Goal: Information Seeking & Learning: Learn about a topic

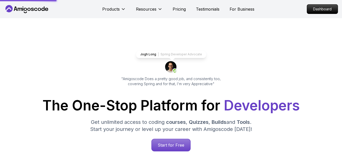
click at [318, 12] on p "Dashboard" at bounding box center [322, 9] width 31 height 9
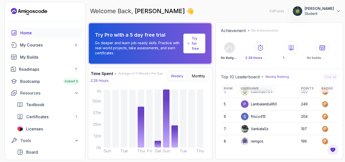
scroll to position [71, 0]
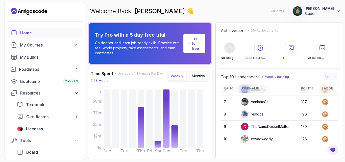
drag, startPoint x: 339, startPoint y: 128, endPoint x: 338, endPoint y: 101, distance: 27.1
click at [338, 101] on div "Top 10 Leaderboard Weekly Ranking See all Rank Username Points Badge 1 charming…" at bounding box center [279, 114] width 122 height 86
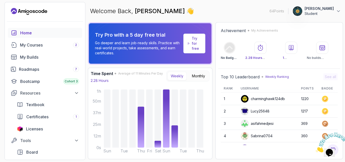
scroll to position [0, 0]
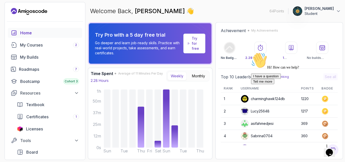
click at [230, 44] on icon at bounding box center [230, 48] width 10 height 10
click at [257, 31] on p "My Achievements" at bounding box center [265, 31] width 27 height 4
click at [338, 12] on icon at bounding box center [338, 11] width 5 height 5
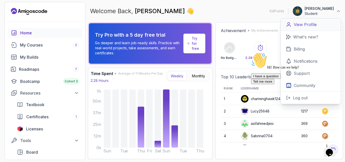
click at [303, 25] on p "View Profile" at bounding box center [305, 24] width 23 height 6
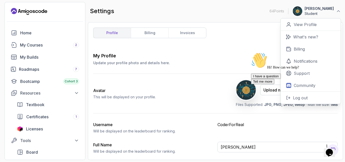
click at [228, 37] on div "profile billing invoices My Profile Update your profile photo and details here.…" at bounding box center [215, 91] width 245 height 127
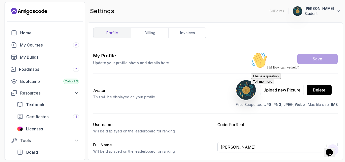
click at [265, 60] on div "Hi! How can we help? I have a question Tell me more" at bounding box center [296, 68] width 91 height 32
click at [155, 99] on div "Avatar This will be displayed on your profile. Upload new Picture Delete Files …" at bounding box center [215, 93] width 245 height 39
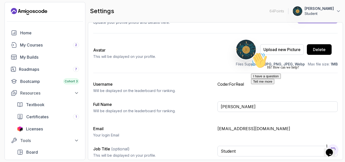
scroll to position [43, 0]
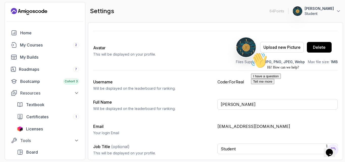
click at [251, 52] on icon "Chat attention grabber" at bounding box center [251, 52] width 0 height 0
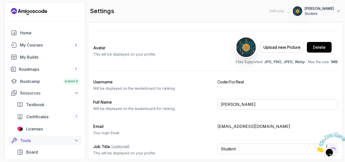
click at [33, 143] on div "Tools" at bounding box center [49, 141] width 59 height 6
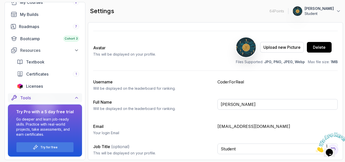
click at [76, 97] on icon at bounding box center [76, 97] width 5 height 5
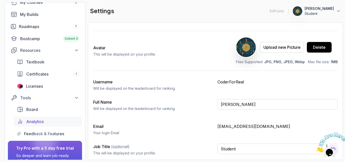
click at [25, 121] on link "Analytics" at bounding box center [48, 122] width 68 height 10
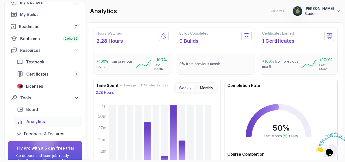
scroll to position [53, 0]
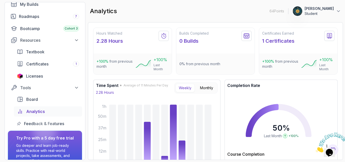
click at [214, 85] on div "Hours Watched 2.28 Hours +100 % from previous month +100 % Last Month Builds Co…" at bounding box center [215, 147] width 245 height 238
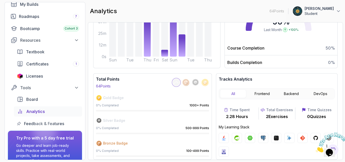
scroll to position [112, 0]
click at [264, 95] on button "Frontend" at bounding box center [263, 94] width 26 height 9
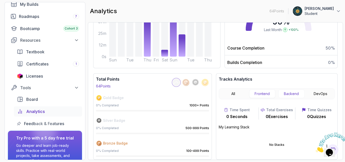
click at [291, 95] on button "Backend" at bounding box center [292, 94] width 26 height 9
click at [316, 96] on button "DevOps" at bounding box center [321, 94] width 26 height 9
click at [295, 94] on button "Backend" at bounding box center [292, 94] width 26 height 9
click at [292, 71] on div "Hours Watched 2.28 Hours +100 % from previous month +100 % Last Month Builds Co…" at bounding box center [215, 40] width 245 height 238
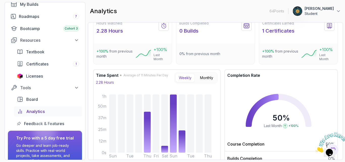
scroll to position [0, 0]
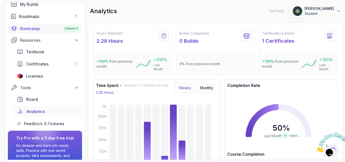
click at [25, 27] on div "Bootcamp Cohort 3" at bounding box center [49, 29] width 59 height 6
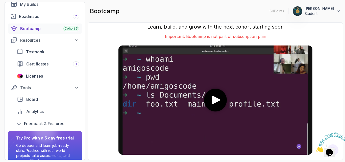
click at [328, 64] on div "Join the Bootcamp Cohort 3 Learn, build, and grow with the next cohort starting…" at bounding box center [215, 91] width 245 height 127
click at [214, 99] on icon "play" at bounding box center [216, 100] width 8 height 8
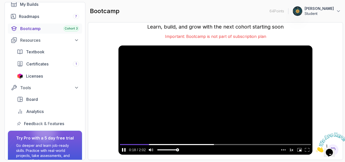
click at [210, 100] on video at bounding box center [216, 100] width 194 height 109
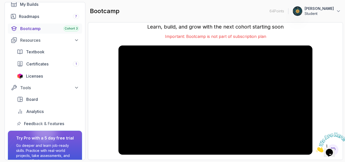
click at [331, 85] on div "Join the Bootcamp Cohort 3 Learn, build, and grow with the next cohort starting…" at bounding box center [215, 91] width 245 height 127
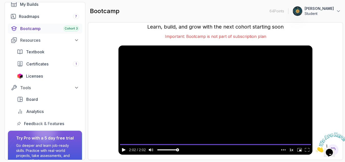
click at [325, 86] on div "Join the Bootcamp Cohort 3 Learn, build, and grow with the next cohort starting…" at bounding box center [215, 91] width 245 height 127
click at [39, 7] on div "My Builds" at bounding box center [49, 4] width 59 height 6
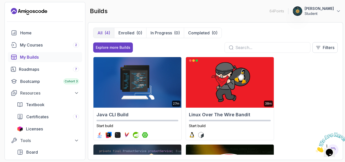
click at [308, 100] on div "27m Java CLI Build Start build 38m Linux Over The Wire Bandit Start build 2.1h …" at bounding box center [215, 106] width 245 height 98
click at [27, 48] on div "My Courses 2" at bounding box center [49, 45] width 59 height 6
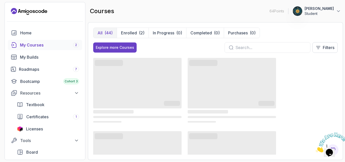
scroll to position [10, 0]
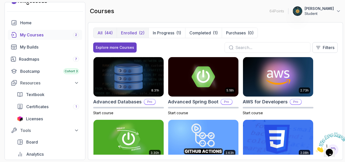
click at [142, 35] on div "(2)" at bounding box center [142, 33] width 6 height 6
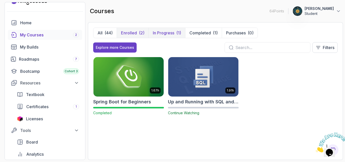
click at [167, 36] on button "In Progress (1)" at bounding box center [167, 33] width 37 height 10
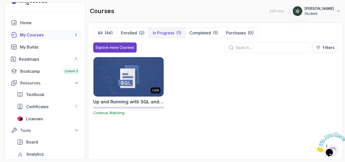
click at [162, 103] on h2 "Up and Running with SQL and Databases" at bounding box center [128, 101] width 71 height 7
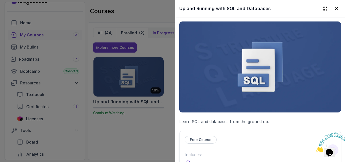
click at [232, 122] on p "Learn SQL and databases from the ground up." at bounding box center [261, 122] width 162 height 6
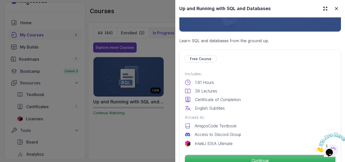
scroll to position [111, 0]
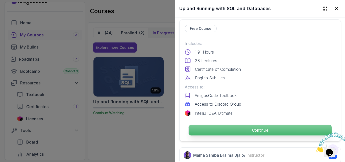
click at [238, 127] on p "Continue" at bounding box center [260, 130] width 143 height 11
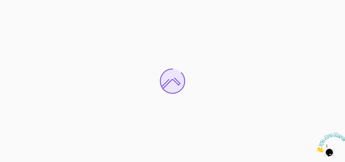
click at [316, 149] on icon "Close" at bounding box center [316, 151] width 0 height 4
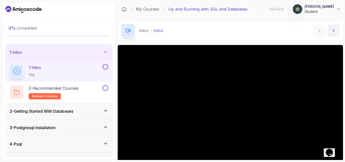
click at [232, 42] on main "My Courses Up and Running with SQL and Databases 64 Points 1 Ahad Iqbal Student…" at bounding box center [231, 81] width 226 height 158
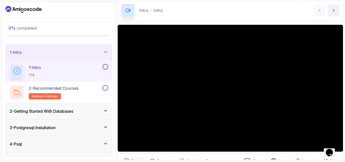
scroll to position [30, 0]
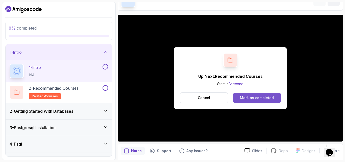
click at [249, 99] on div "Mark as completed" at bounding box center [257, 97] width 34 height 5
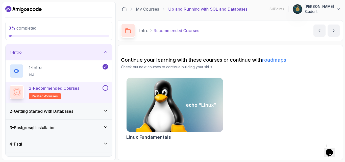
click at [106, 88] on button at bounding box center [106, 88] width 6 height 6
click at [106, 110] on icon at bounding box center [105, 110] width 5 height 5
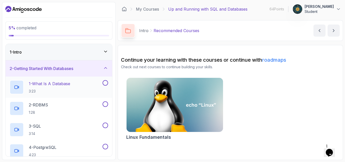
click at [78, 89] on div "1 - What Is A Database 3:23" at bounding box center [56, 87] width 92 height 14
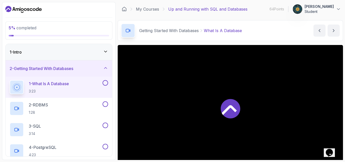
click at [283, 39] on div "Getting Started With Databases What Is A Database What Is A Database by nelson" at bounding box center [231, 30] width 226 height 21
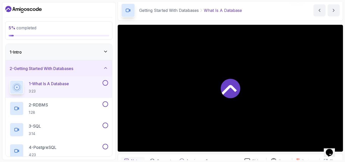
scroll to position [30, 0]
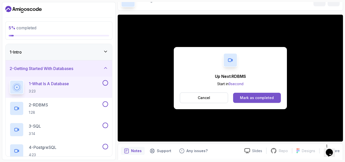
click at [256, 101] on button "Mark as completed" at bounding box center [257, 98] width 48 height 10
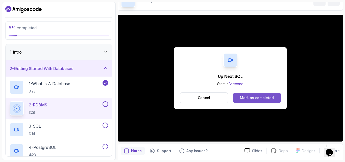
click at [253, 97] on div "Mark as completed" at bounding box center [257, 97] width 34 height 5
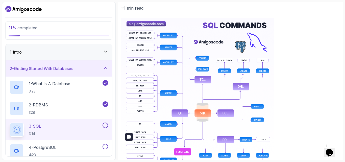
scroll to position [202, 0]
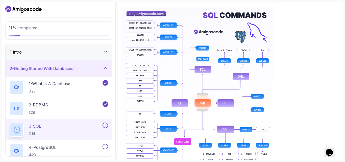
click at [280, 81] on div "~1 min read" at bounding box center [230, 95] width 219 height 203
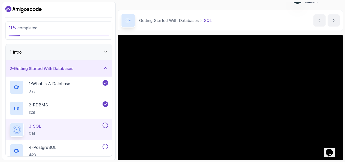
scroll to position [20, 0]
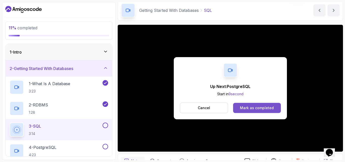
click at [264, 109] on div "Mark as completed" at bounding box center [257, 107] width 34 height 5
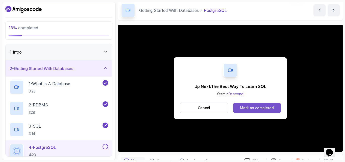
click at [247, 106] on div "Mark as completed" at bounding box center [257, 107] width 34 height 5
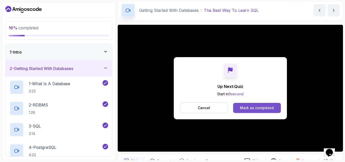
click at [257, 109] on div "Mark as completed" at bounding box center [257, 107] width 34 height 5
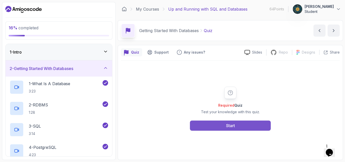
click at [230, 124] on div "Start" at bounding box center [230, 126] width 9 height 6
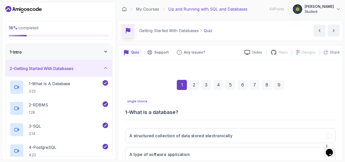
click at [193, 122] on div "single choice 1 - What is a database? A structured collection of data stored el…" at bounding box center [230, 150] width 211 height 105
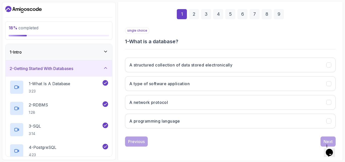
scroll to position [72, 0]
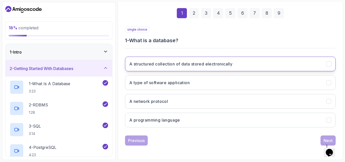
click at [162, 69] on button "A structured collection of data stored electronically" at bounding box center [230, 64] width 211 height 15
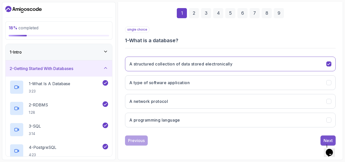
click at [327, 137] on button "Next" at bounding box center [328, 141] width 15 height 10
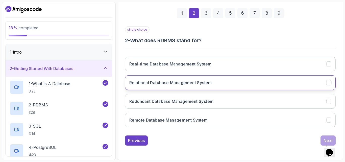
click at [176, 83] on h3 "Relational Database Management System" at bounding box center [170, 83] width 83 height 6
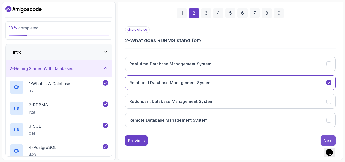
click at [327, 140] on div "Next" at bounding box center [328, 141] width 9 height 6
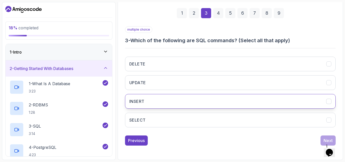
click at [328, 104] on button "INSERT" at bounding box center [230, 101] width 211 height 15
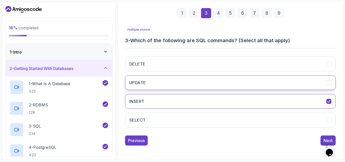
click at [330, 82] on icon "UPDATE" at bounding box center [329, 82] width 5 height 5
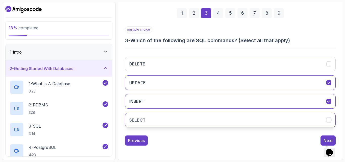
click at [329, 118] on div "SELECT" at bounding box center [329, 120] width 5 height 5
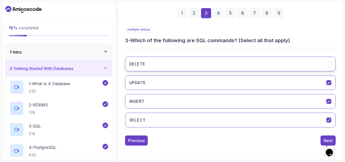
click at [329, 63] on icon "DELETE" at bounding box center [329, 64] width 5 height 5
click at [326, 144] on div "1 Opens Chat This icon Opens the chat window." at bounding box center [332, 146] width 12 height 5
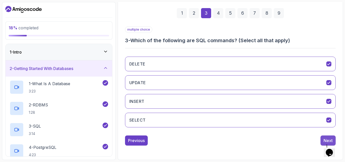
click at [325, 141] on div "Next" at bounding box center [328, 141] width 9 height 6
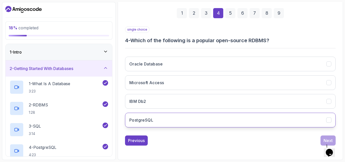
click at [236, 123] on button "PostgreSQL" at bounding box center [230, 120] width 211 height 15
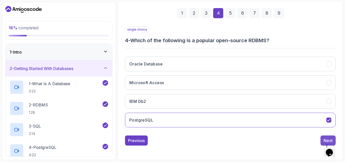
click at [326, 139] on div "Next" at bounding box center [328, 141] width 9 height 6
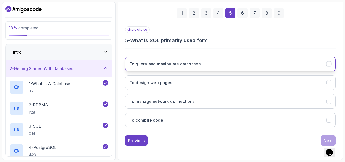
click at [152, 69] on button "To query and manipulate databases" at bounding box center [230, 64] width 211 height 15
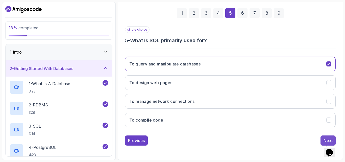
click at [323, 136] on button "Next" at bounding box center [328, 141] width 15 height 10
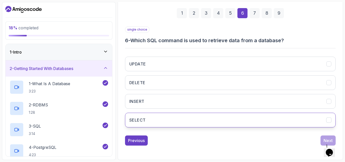
click at [330, 120] on icon "SELECT" at bounding box center [329, 120] width 3 height 2
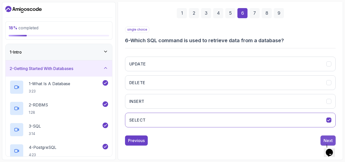
click at [324, 136] on button "Next" at bounding box center [328, 141] width 15 height 10
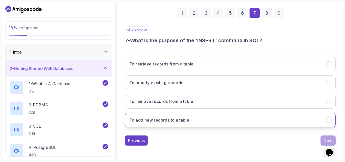
click at [189, 118] on h3 "To add new records to a table" at bounding box center [159, 120] width 60 height 6
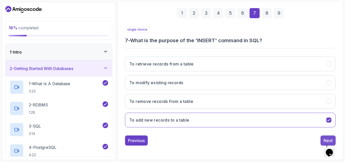
click at [324, 138] on div "Next" at bounding box center [328, 141] width 9 height 6
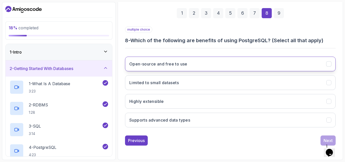
click at [152, 65] on h3 "Open-source and free to use" at bounding box center [158, 64] width 58 height 6
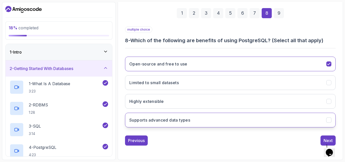
click at [159, 123] on h3 "Supports advanced data types" at bounding box center [159, 120] width 61 height 6
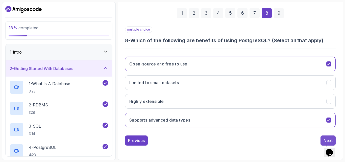
click at [327, 138] on div "Next" at bounding box center [328, 141] width 9 height 6
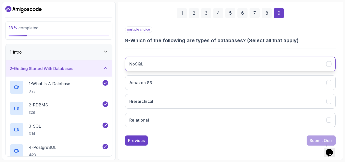
click at [164, 69] on button "NoSQL" at bounding box center [230, 64] width 211 height 15
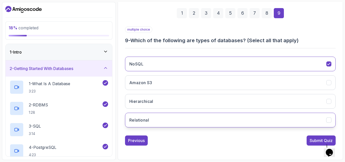
click at [166, 123] on button "Relational" at bounding box center [230, 120] width 211 height 15
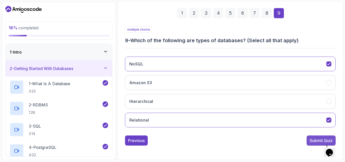
click at [312, 139] on div "Submit Quiz" at bounding box center [321, 141] width 23 height 6
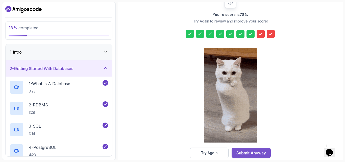
click at [246, 153] on div "Submit Anyway" at bounding box center [252, 153] width 30 height 6
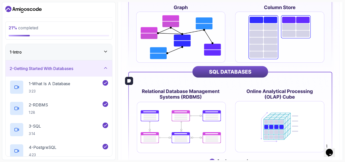
scroll to position [213, 0]
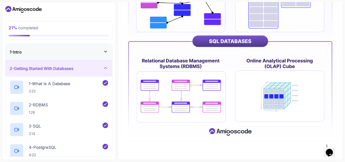
click at [105, 67] on icon at bounding box center [105, 67] width 5 height 5
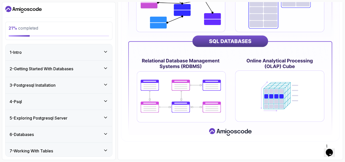
click at [105, 67] on icon at bounding box center [105, 68] width 5 height 5
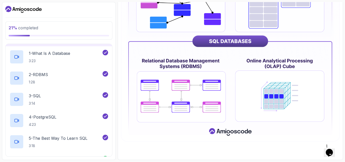
scroll to position [91, 0]
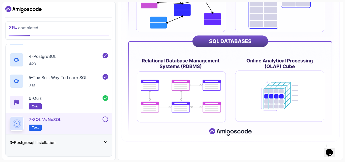
click at [106, 121] on button at bounding box center [106, 120] width 6 height 6
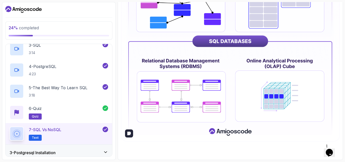
scroll to position [71, 0]
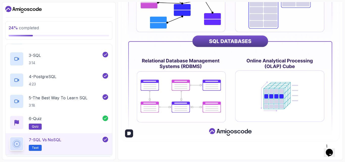
click at [231, 116] on img at bounding box center [230, 5] width 219 height 271
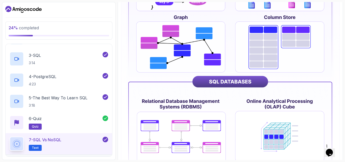
scroll to position [213, 0]
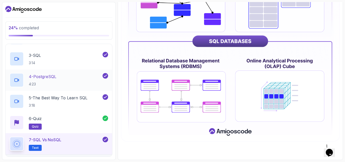
click at [70, 74] on div "4 - PostgreSQL 4:23" at bounding box center [56, 80] width 92 height 14
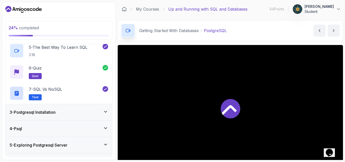
scroll to position [132, 0]
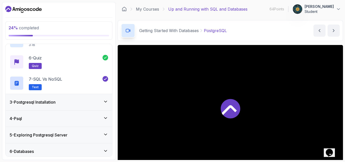
click at [83, 104] on div "3 - Postgresql Installation" at bounding box center [59, 102] width 99 height 6
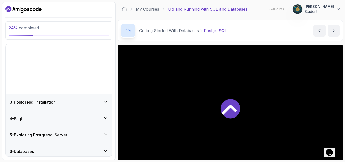
scroll to position [19, 0]
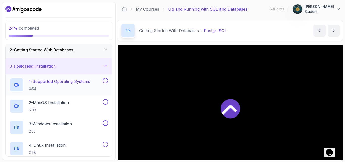
click at [72, 83] on p "1 - Supported Operating Systems" at bounding box center [59, 81] width 61 height 6
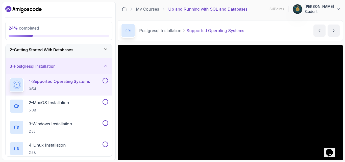
click at [256, 42] on main "My Courses Up and Running with SQL and Databases 64 Points 1 Ahad Iqbal Student…" at bounding box center [231, 81] width 226 height 158
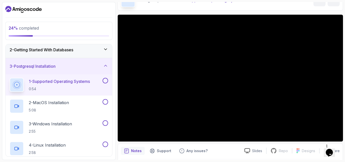
scroll to position [40, 0]
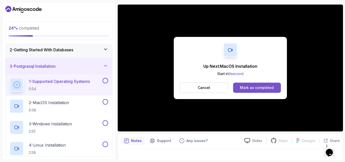
click at [255, 88] on div "Mark as completed" at bounding box center [257, 87] width 34 height 5
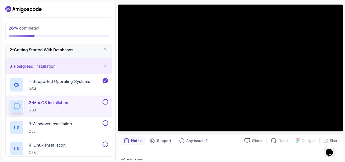
click at [105, 103] on button at bounding box center [106, 102] width 6 height 6
click at [78, 127] on div "3 - Windows Installation 2:55" at bounding box center [56, 127] width 92 height 14
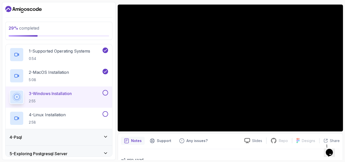
scroll to position [59, 0]
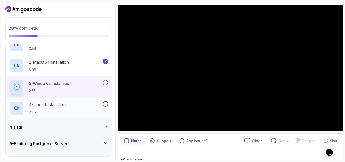
click at [106, 104] on button at bounding box center [106, 104] width 6 height 6
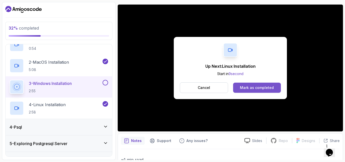
click at [269, 89] on div "Mark as completed" at bounding box center [257, 87] width 34 height 5
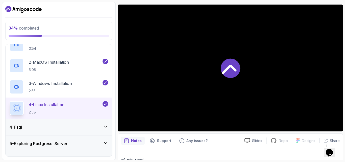
click at [104, 127] on icon at bounding box center [105, 126] width 5 height 5
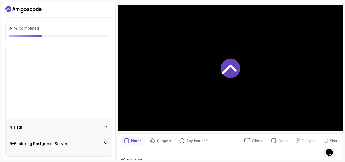
scroll to position [19, 0]
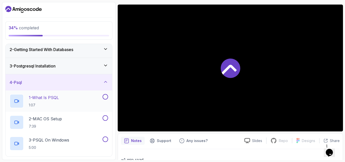
click at [77, 99] on div "1 - What Is PSQL 1:07" at bounding box center [56, 101] width 92 height 14
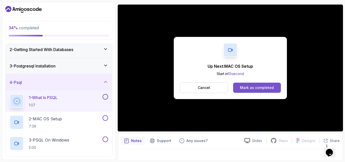
click at [260, 85] on div "Mark as completed" at bounding box center [257, 87] width 34 height 5
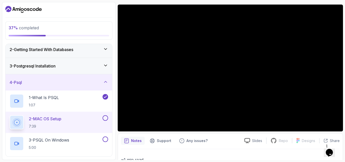
click at [107, 118] on button at bounding box center [106, 118] width 6 height 6
click at [90, 140] on div "3 - PSQL On Windows 5:00" at bounding box center [56, 144] width 92 height 14
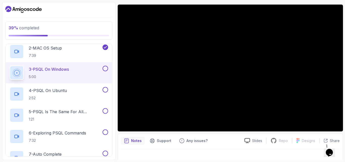
scroll to position [80, 0]
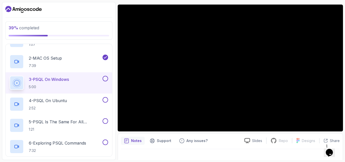
click at [206, 162] on section "39 % completed 1 - Intro 2 - Getting Started With Databases 3 - Postgresql Inst…" at bounding box center [172, 81] width 345 height 162
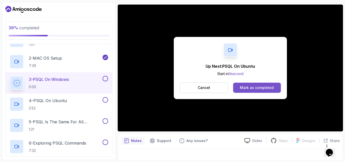
click at [255, 86] on div "Mark as completed" at bounding box center [257, 87] width 34 height 5
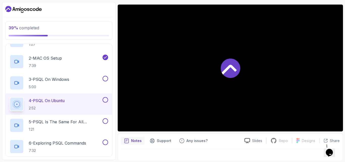
click at [105, 100] on button at bounding box center [106, 100] width 6 height 6
click at [105, 77] on button at bounding box center [106, 79] width 6 height 6
click at [81, 121] on p "5 - PSQL Is The Same For All Operating Systems" at bounding box center [65, 122] width 73 height 6
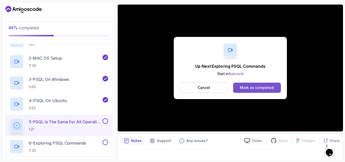
click at [248, 85] on div "Mark as completed" at bounding box center [257, 87] width 34 height 5
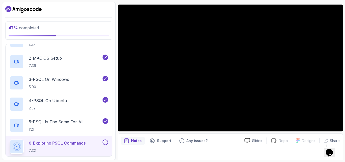
scroll to position [47, 0]
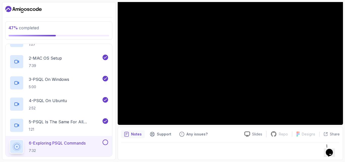
click at [111, 139] on div "6 - Exploring PSQL Commands 7:32" at bounding box center [59, 146] width 107 height 21
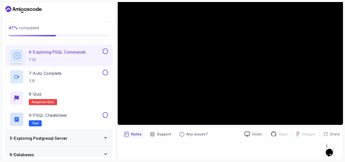
scroll to position [161, 0]
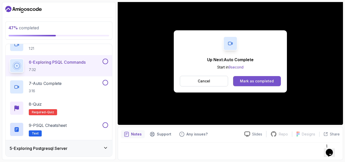
click at [252, 83] on div "Mark as completed" at bounding box center [257, 81] width 34 height 5
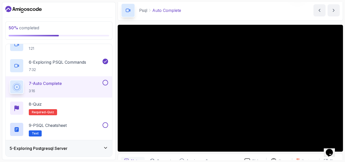
scroll to position [30, 0]
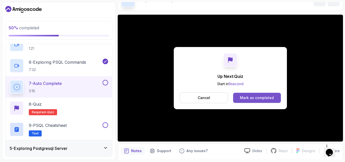
click at [269, 98] on div "Mark as completed" at bounding box center [257, 97] width 34 height 5
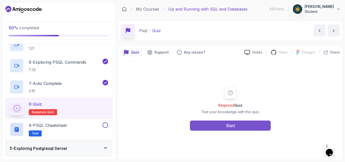
click at [230, 126] on div "Start" at bounding box center [230, 126] width 9 height 6
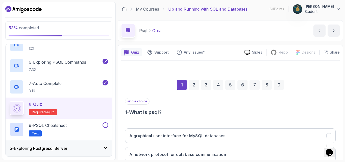
click at [232, 117] on div "single choice 1 - What is psql? A graphical user interface for MySQL databases …" at bounding box center [230, 150] width 211 height 105
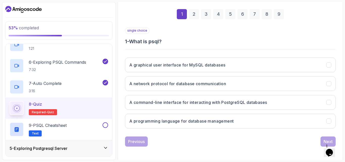
scroll to position [72, 0]
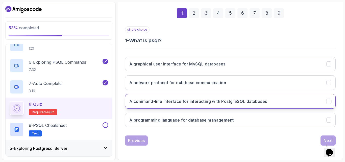
click at [174, 101] on h3 "A command-line interface for interacting with PostgreSQL databases" at bounding box center [198, 101] width 138 height 6
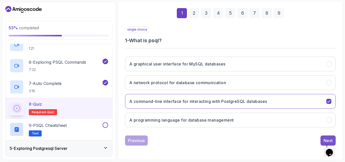
click at [324, 139] on button "Next" at bounding box center [328, 141] width 15 height 10
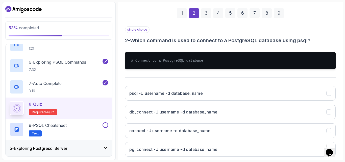
click at [222, 77] on hr at bounding box center [230, 77] width 211 height 1
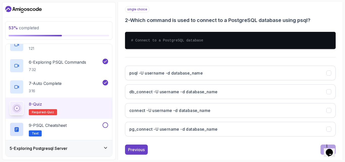
scroll to position [101, 0]
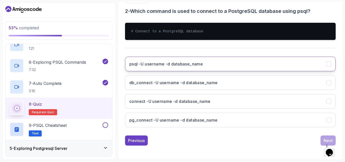
click at [164, 65] on h3 "psql -U username -d database_name" at bounding box center [166, 64] width 74 height 6
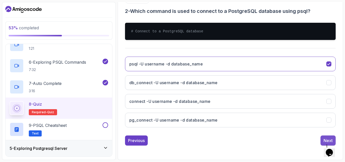
click at [323, 139] on button "Next" at bounding box center [328, 141] width 15 height 10
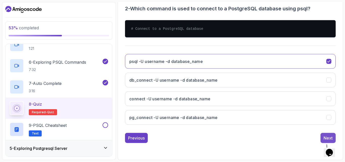
scroll to position [72, 0]
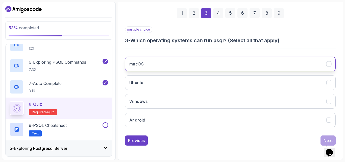
click at [308, 58] on button "macOS" at bounding box center [230, 64] width 211 height 15
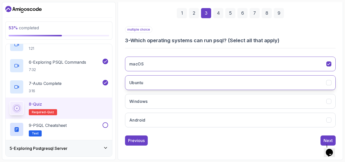
click at [287, 84] on button "Ubuntu" at bounding box center [230, 82] width 211 height 15
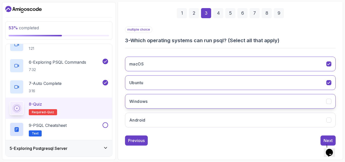
click at [285, 100] on button "Windows" at bounding box center [230, 101] width 211 height 15
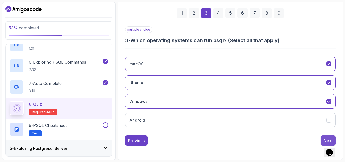
click at [323, 139] on button "Next" at bounding box center [328, 141] width 15 height 10
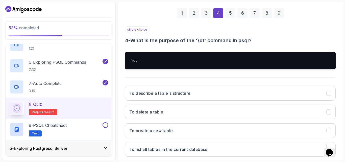
click at [137, 75] on div "single choice 4 - What is the purpose of the '\dt' command in psql? \dt To desc…" at bounding box center [230, 93] width 211 height 135
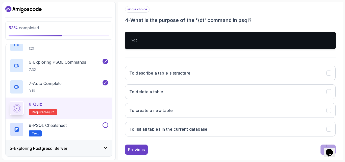
scroll to position [101, 0]
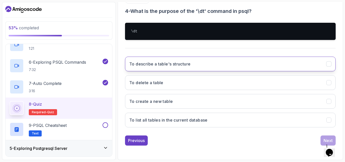
click at [172, 63] on h3 "To describe a table's structure" at bounding box center [159, 64] width 61 height 6
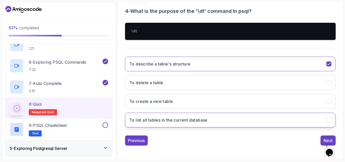
click at [178, 118] on h3 "To list all tables in the current database" at bounding box center [168, 120] width 78 height 6
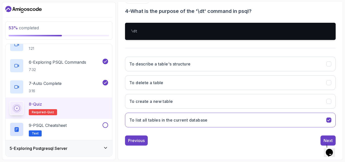
click at [325, 135] on div "single choice 4 - What is the purpose of the '\dt' command in psql? \dt To desc…" at bounding box center [230, 71] width 211 height 149
click at [321, 139] on button "Next" at bounding box center [328, 141] width 15 height 10
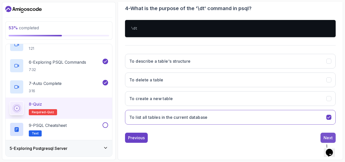
scroll to position [72, 0]
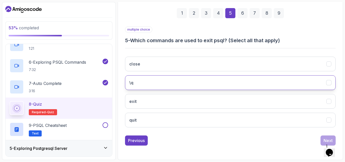
click at [186, 81] on button "\q" at bounding box center [230, 82] width 211 height 15
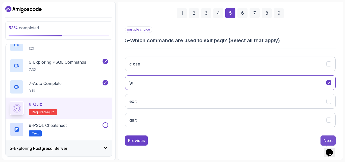
click at [329, 136] on button "Next" at bounding box center [328, 141] width 15 height 10
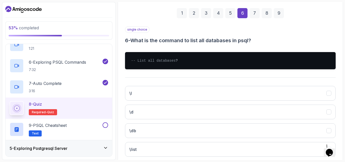
click at [165, 84] on div "single choice 6 - What is the command to list all databases in psql? -- List al…" at bounding box center [230, 93] width 211 height 135
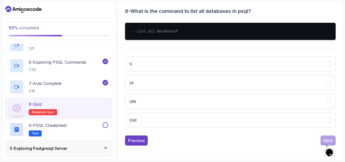
scroll to position [106, 0]
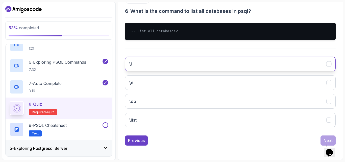
click at [146, 61] on button "\l" at bounding box center [230, 64] width 211 height 15
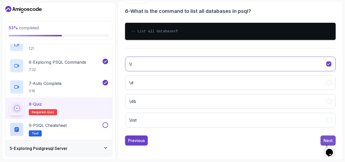
click at [325, 138] on div "Next" at bounding box center [328, 141] width 9 height 6
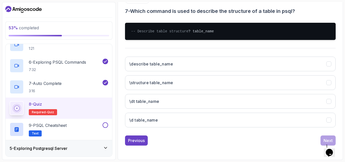
click at [155, 51] on div "single choice 7 - Which command is used to describe the structure of a table in…" at bounding box center [230, 64] width 211 height 135
click at [155, 122] on h3 "\d table_name" at bounding box center [143, 120] width 29 height 6
click at [326, 139] on div "Next" at bounding box center [328, 141] width 9 height 6
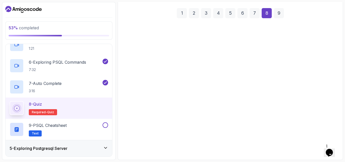
scroll to position [72, 0]
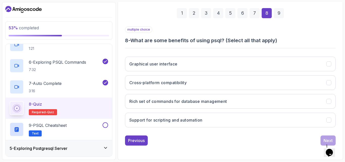
click at [300, 45] on div "multiple choice 8 - What are some benefits of using psql? (Select all that appl…" at bounding box center [230, 78] width 211 height 105
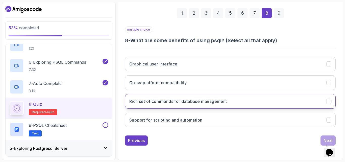
click at [220, 99] on h3 "Rich set of commands for database management" at bounding box center [178, 101] width 98 height 6
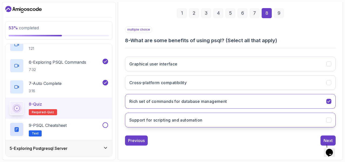
click at [191, 119] on h3 "Support for scripting and automation" at bounding box center [165, 120] width 73 height 6
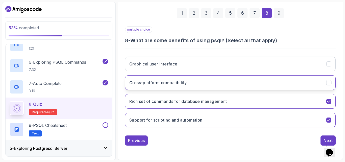
click at [184, 83] on h3 "Cross-platform compatibility" at bounding box center [157, 83] width 57 height 6
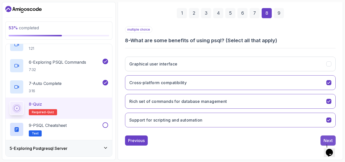
click at [325, 136] on button "Next" at bounding box center [328, 141] width 15 height 10
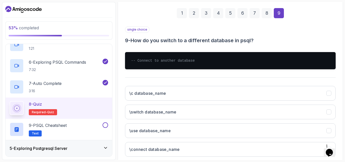
click at [169, 80] on div "single choice 9 - How do you switch to a different database in psql? -- Connect…" at bounding box center [230, 93] width 211 height 135
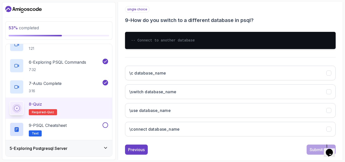
scroll to position [101, 0]
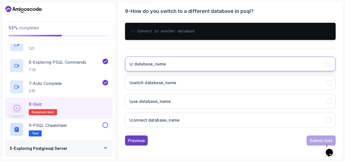
click at [173, 67] on button "\c database_name" at bounding box center [230, 64] width 211 height 15
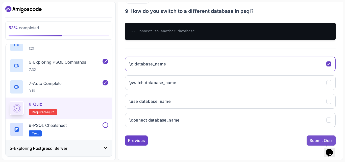
click at [315, 141] on div "Submit Quiz" at bounding box center [321, 141] width 23 height 6
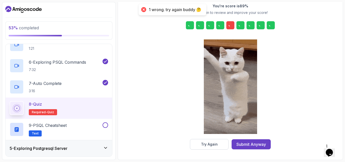
scroll to position [80, 0]
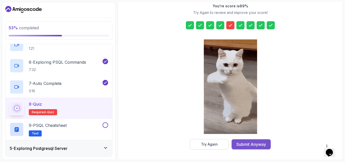
click at [246, 144] on div "Submit Anyway" at bounding box center [252, 144] width 30 height 6
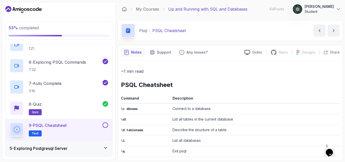
click at [232, 71] on p "~1 min read" at bounding box center [230, 71] width 219 height 7
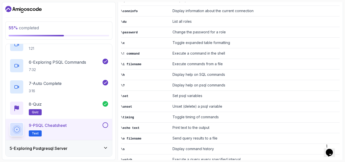
scroll to position [161, 0]
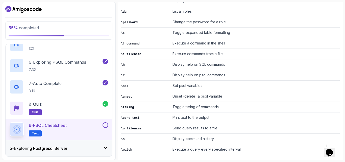
click at [105, 126] on button at bounding box center [106, 125] width 6 height 6
click at [84, 150] on div "5 - Exploring Postgresql Server" at bounding box center [59, 148] width 99 height 6
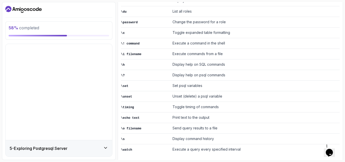
scroll to position [19, 0]
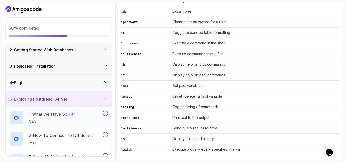
click at [71, 114] on p "1 - What We Have So Far" at bounding box center [52, 114] width 47 height 6
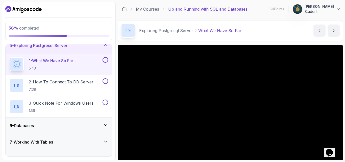
scroll to position [83, 0]
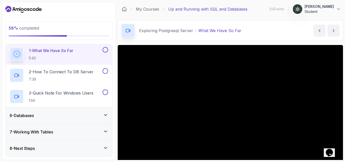
click at [267, 35] on div "Exploring Postgresql Server What We Have So Far What We Have So Far by nelson" at bounding box center [231, 30] width 226 height 21
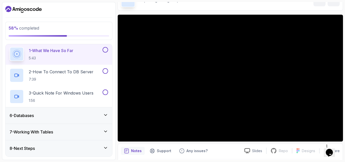
scroll to position [40, 0]
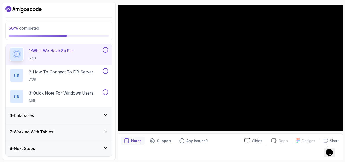
click at [221, 150] on div at bounding box center [230, 156] width 219 height 14
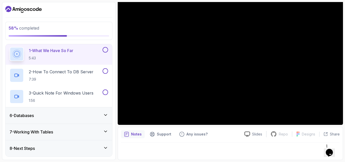
scroll to position [37, 0]
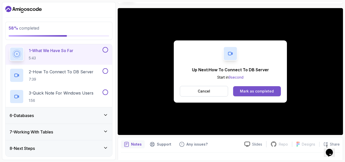
click at [266, 93] on div "Mark as completed" at bounding box center [257, 91] width 34 height 5
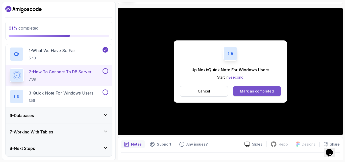
click at [266, 94] on button "Mark as completed" at bounding box center [257, 91] width 48 height 10
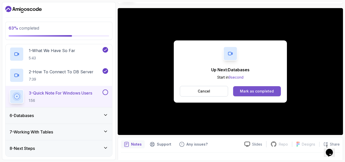
click at [258, 92] on div "Mark as completed" at bounding box center [257, 91] width 34 height 5
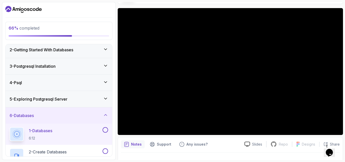
scroll to position [47, 0]
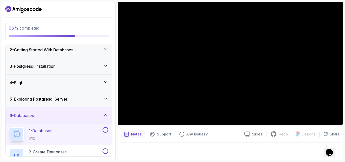
click at [86, 115] on div "6 - Databases" at bounding box center [59, 116] width 99 height 6
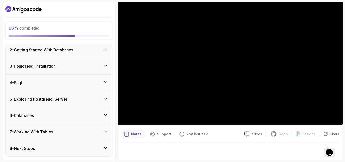
click at [86, 115] on div "6 - Databases" at bounding box center [59, 116] width 99 height 6
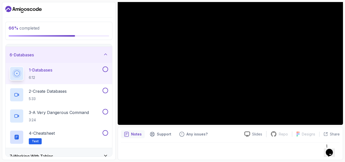
scroll to position [90, 0]
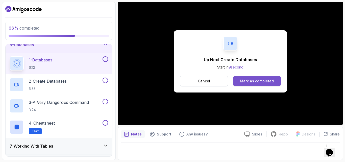
click at [267, 83] on div "Mark as completed" at bounding box center [257, 81] width 34 height 5
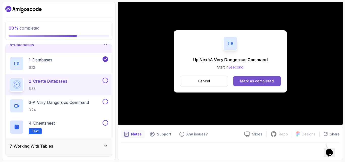
click at [265, 83] on div "Mark as completed" at bounding box center [257, 81] width 34 height 5
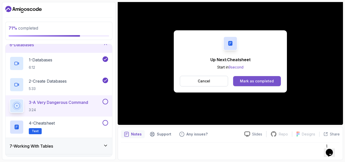
click at [265, 79] on div "Mark as completed" at bounding box center [257, 81] width 34 height 5
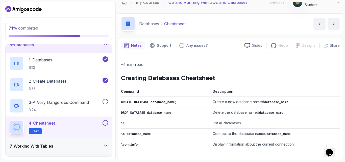
scroll to position [6, 0]
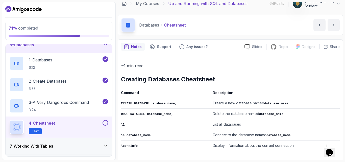
click at [280, 73] on div "~1 min read Creating Databases Cheatsheet Command Description CREATE DATABASE d…" at bounding box center [230, 106] width 219 height 89
click at [310, 83] on h2 "Creating Databases Cheatsheet" at bounding box center [230, 79] width 219 height 8
click at [196, 151] on div "~1 min read Creating Databases Cheatsheet Command Description CREATE DATABASE d…" at bounding box center [230, 106] width 219 height 103
click at [105, 122] on button at bounding box center [106, 123] width 6 height 6
click at [106, 142] on div "7 - Working With Tables" at bounding box center [59, 146] width 107 height 16
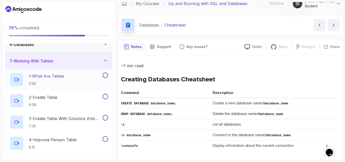
click at [73, 80] on div "1 - What Are Tables 2:58" at bounding box center [56, 80] width 92 height 14
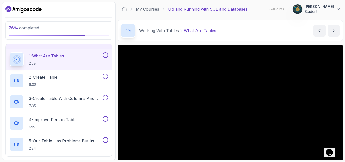
scroll to position [100, 0]
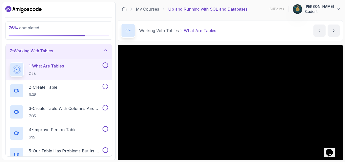
click at [239, 38] on div "Working With Tables What Are Tables What Are Tables by nelson" at bounding box center [231, 30] width 226 height 21
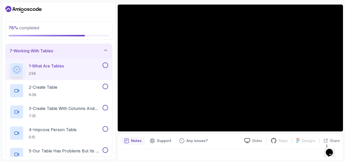
scroll to position [30, 0]
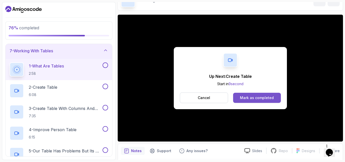
click at [251, 98] on div "Mark as completed" at bounding box center [257, 97] width 34 height 5
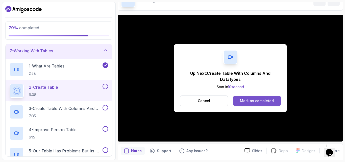
click at [246, 99] on div "Mark as completed" at bounding box center [257, 100] width 34 height 5
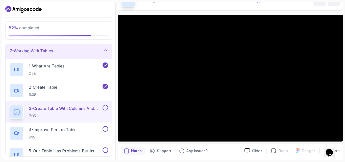
click at [233, 149] on div "Notes Support Any issues?" at bounding box center [181, 151] width 120 height 8
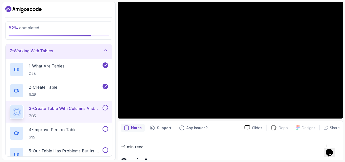
scroll to position [43, 0]
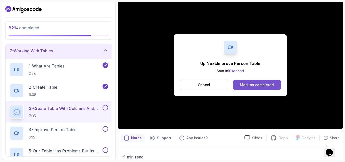
click at [253, 83] on div "Mark as completed" at bounding box center [257, 84] width 34 height 5
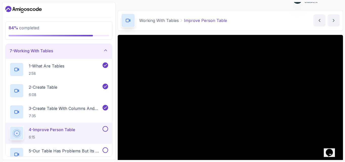
scroll to position [20, 0]
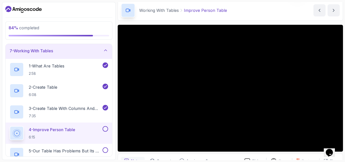
click at [89, 136] on div "4 - Improve Person Table 6:15" at bounding box center [56, 133] width 92 height 14
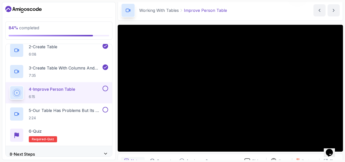
scroll to position [146, 0]
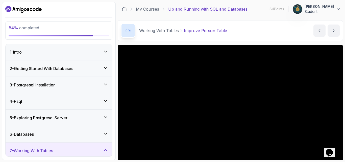
scroll to position [20, 0]
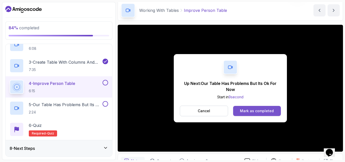
click at [266, 111] on div "Mark as completed" at bounding box center [257, 110] width 34 height 5
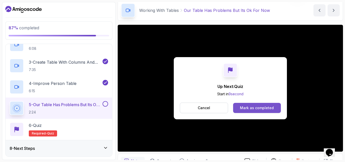
click at [263, 104] on button "Mark as completed" at bounding box center [257, 108] width 48 height 10
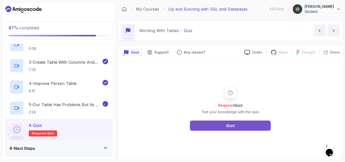
click at [221, 125] on button "Start" at bounding box center [230, 126] width 81 height 10
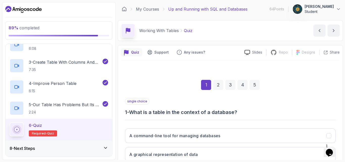
click at [253, 107] on div "single choice 1 - What is a table in the context of a database?" at bounding box center [230, 107] width 211 height 18
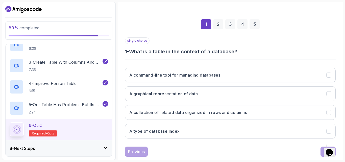
scroll to position [71, 0]
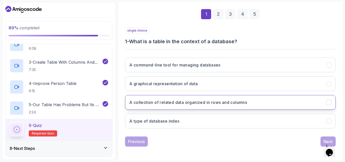
click at [207, 103] on h3 "A collection of related data organized in rows and columns" at bounding box center [188, 102] width 118 height 6
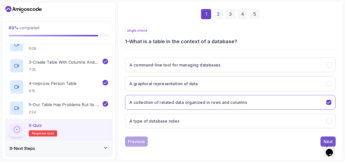
click at [327, 138] on button "Next" at bounding box center [328, 142] width 15 height 10
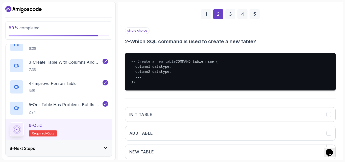
click at [165, 103] on div "single choice 2 - Which SQL command is used to create a new table? -- Create a …" at bounding box center [230, 104] width 211 height 155
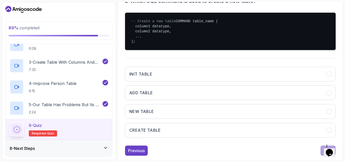
scroll to position [121, 0]
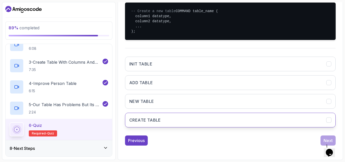
click at [174, 122] on button "CREATE TABLE" at bounding box center [230, 120] width 211 height 15
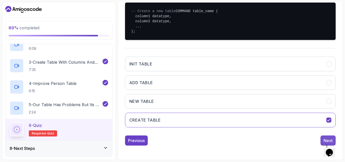
click at [325, 142] on button "Next" at bounding box center [328, 141] width 15 height 10
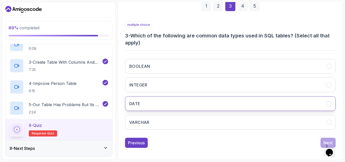
scroll to position [79, 0]
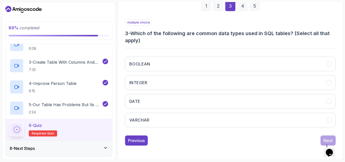
click at [185, 48] on hr at bounding box center [230, 48] width 211 height 1
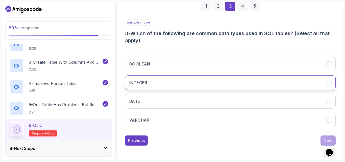
click at [328, 82] on icon "INTEGER" at bounding box center [329, 82] width 5 height 5
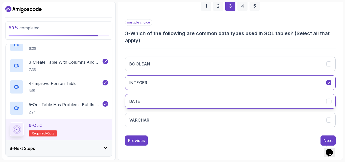
click at [329, 102] on icon "DATE" at bounding box center [329, 101] width 5 height 5
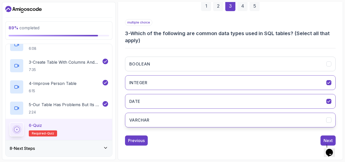
click at [331, 115] on button "VARCHAR" at bounding box center [230, 120] width 211 height 15
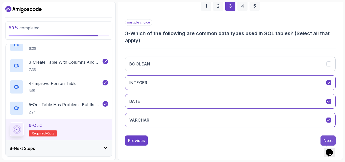
click at [324, 141] on div "Next" at bounding box center [328, 141] width 9 height 6
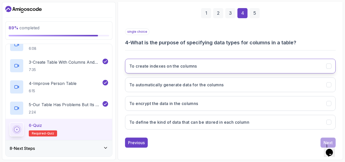
scroll to position [72, 0]
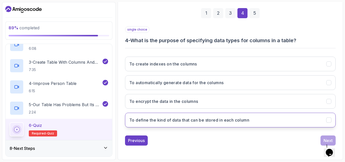
click at [200, 117] on button "To define the kind of data that can be stored in each column" at bounding box center [230, 120] width 211 height 15
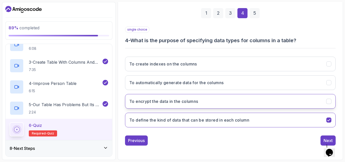
click at [330, 102] on icon "To encrypt the data in the columns" at bounding box center [329, 101] width 5 height 5
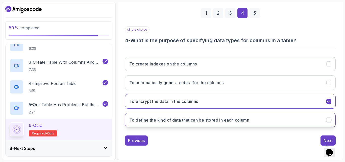
click at [328, 120] on icon "To define the kind of data that can be stored in each column" at bounding box center [329, 120] width 5 height 5
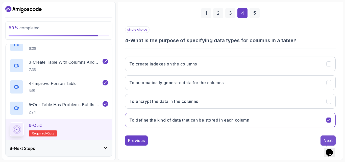
click at [324, 138] on div "Next" at bounding box center [328, 141] width 9 height 6
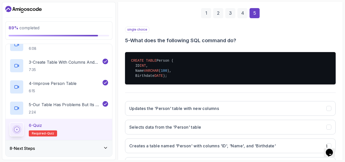
click at [171, 94] on div "single choice 5 - What does the following SQL command do? CREATE TABLE Person (…" at bounding box center [230, 101] width 211 height 150
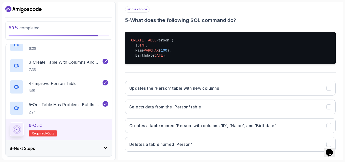
scroll to position [102, 0]
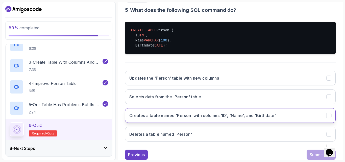
click at [156, 123] on button "Creates a table named 'Person' with columns 'ID', 'Name', and 'Birthdate'" at bounding box center [230, 115] width 211 height 15
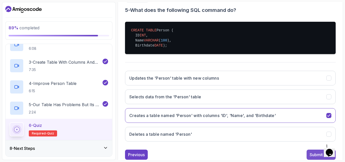
click at [308, 156] on button "Submit Quiz" at bounding box center [321, 155] width 29 height 10
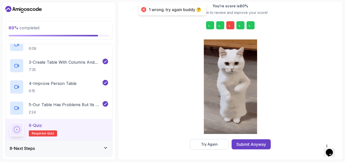
scroll to position [80, 0]
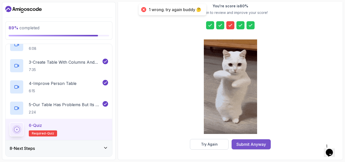
click at [244, 146] on div "Submit Anyway" at bounding box center [252, 144] width 30 height 6
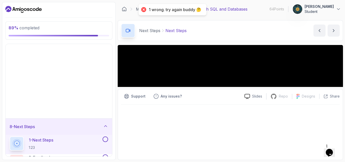
scroll to position [19, 0]
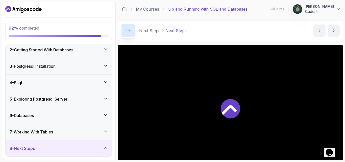
click at [209, 39] on div "Next Steps Next Steps Next Steps by [PERSON_NAME]" at bounding box center [231, 30] width 226 height 21
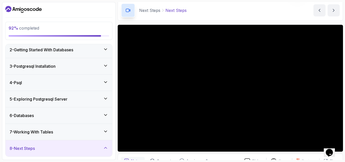
scroll to position [30, 0]
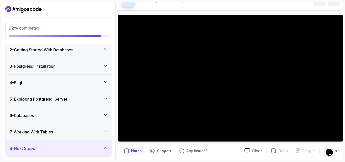
click at [85, 151] on div "8 - Next Steps" at bounding box center [59, 148] width 99 height 6
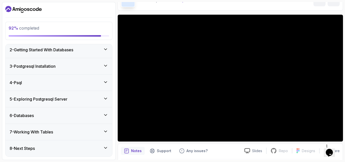
click at [85, 151] on div "8 - Next Steps" at bounding box center [59, 148] width 99 height 6
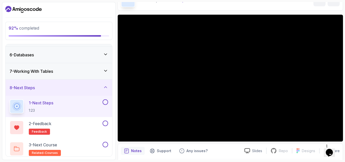
scroll to position [83, 0]
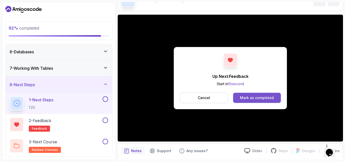
click at [254, 97] on div "Mark as completed" at bounding box center [257, 97] width 34 height 5
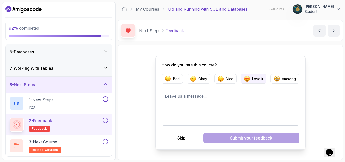
click at [254, 80] on p "Love it" at bounding box center [257, 78] width 11 height 5
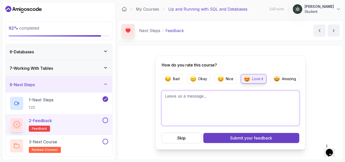
click at [217, 98] on textarea at bounding box center [231, 108] width 138 height 35
type textarea "a"
type textarea "t"
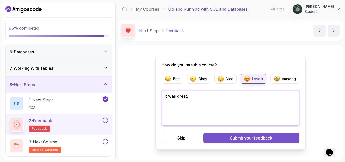
type textarea "it was great."
click at [247, 140] on span "your feedback" at bounding box center [259, 138] width 28 height 6
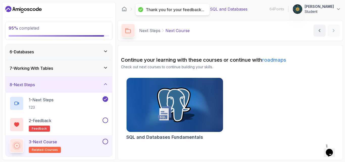
click at [275, 101] on div "SQL and Databases Fundamentals" at bounding box center [230, 110] width 219 height 65
click at [105, 120] on button at bounding box center [106, 121] width 6 height 6
click at [105, 142] on button at bounding box center [106, 142] width 6 height 6
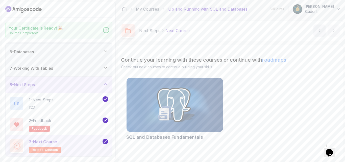
scroll to position [81, 0]
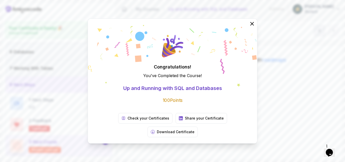
click at [297, 108] on div "Congratulations! You've Completed the Course ! Up and Running with SQL and Data…" at bounding box center [172, 81] width 345 height 162
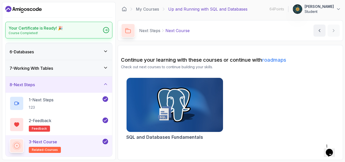
click at [106, 29] on div at bounding box center [106, 30] width 6 height 6
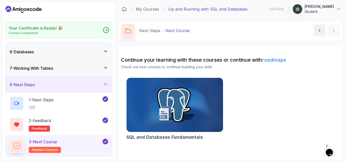
click at [342, 9] on div "My Courses Up and Running with SQL and Databases 64 Points 1 [PERSON_NAME] Stud…" at bounding box center [231, 9] width 226 height 14
click at [124, 9] on icon at bounding box center [124, 9] width 5 height 5
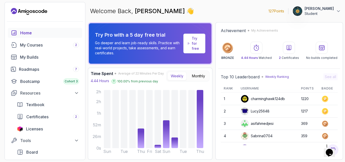
drag, startPoint x: 338, startPoint y: 129, endPoint x: 338, endPoint y: 136, distance: 7.1
click at [338, 135] on div "Top 10 Leaderboard Weekly Ranking See all Rank Username Points Badge 1 charming…" at bounding box center [279, 114] width 122 height 86
click at [338, 136] on div "Top 10 Leaderboard Weekly Ranking See all Rank Username Points Badge 1 charming…" at bounding box center [279, 114] width 122 height 86
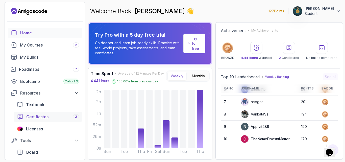
click at [41, 118] on span "Certificates" at bounding box center [37, 117] width 22 height 6
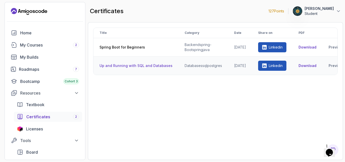
click at [311, 67] on button "Download" at bounding box center [308, 65] width 18 height 5
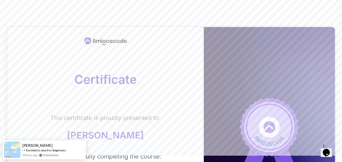
click at [237, 48] on body "Certificate This certificate is proudly presented to: Ahad Iqbal For successful…" at bounding box center [171, 159] width 342 height 330
